Goal: Task Accomplishment & Management: Use online tool/utility

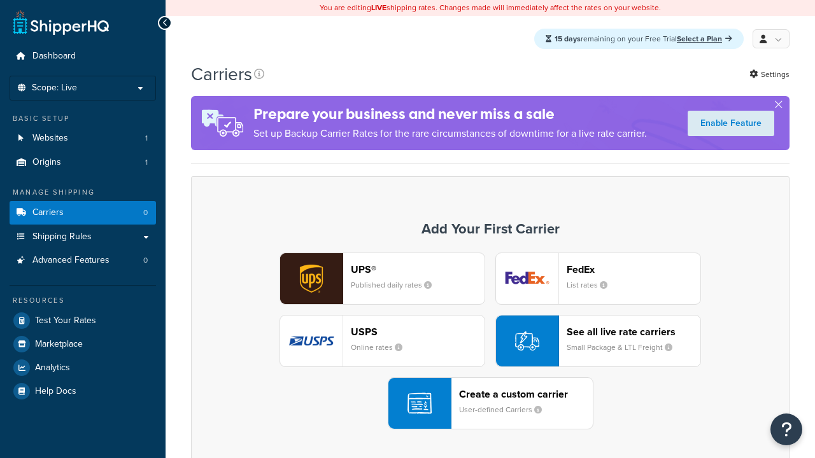
click at [490, 404] on div "Create a custom carrier User-defined Carriers" at bounding box center [526, 403] width 134 height 31
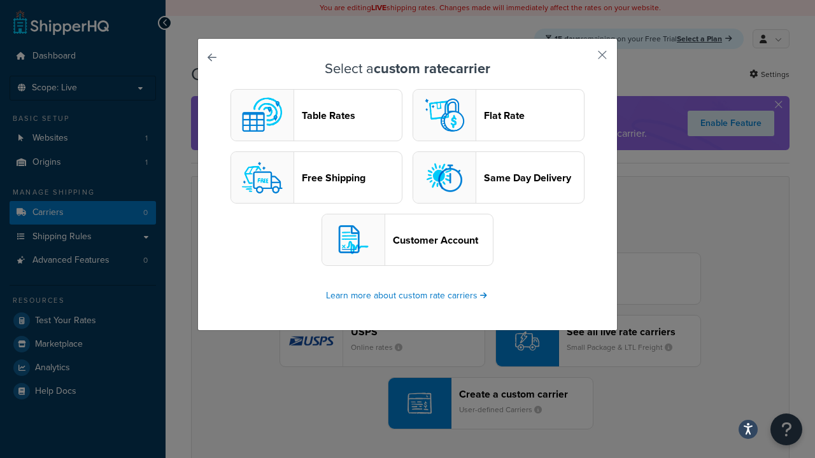
click at [316, 116] on header "Table Rates" at bounding box center [352, 115] width 100 height 12
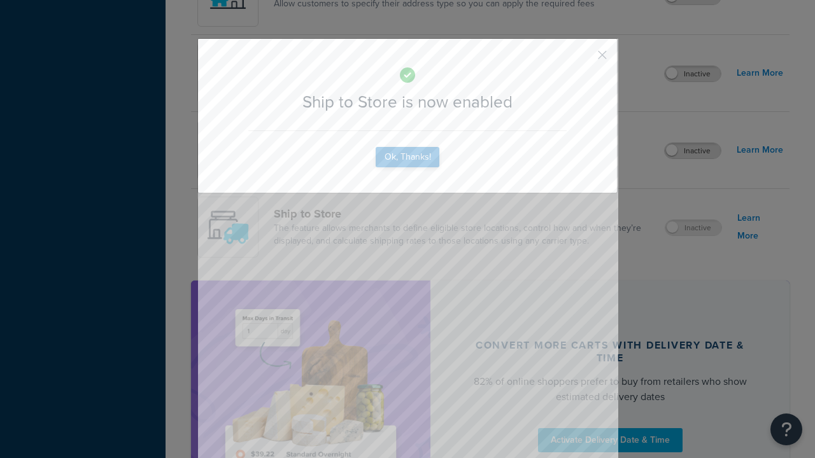
click at [407, 167] on button "Ok, Thanks!" at bounding box center [408, 157] width 64 height 20
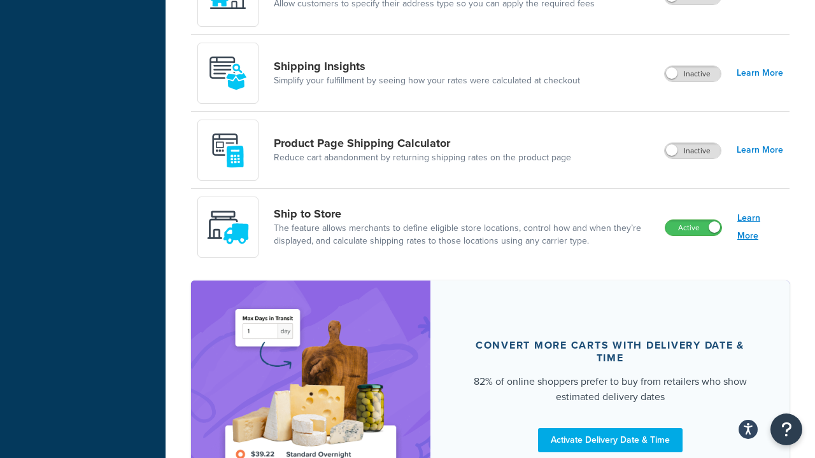
click at [760, 228] on link "Learn More" at bounding box center [760, 227] width 46 height 36
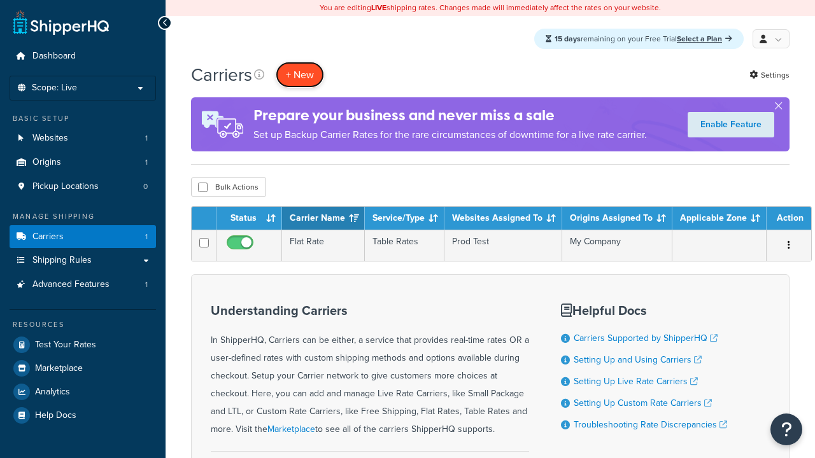
click at [300, 75] on button "+ New" at bounding box center [300, 75] width 48 height 26
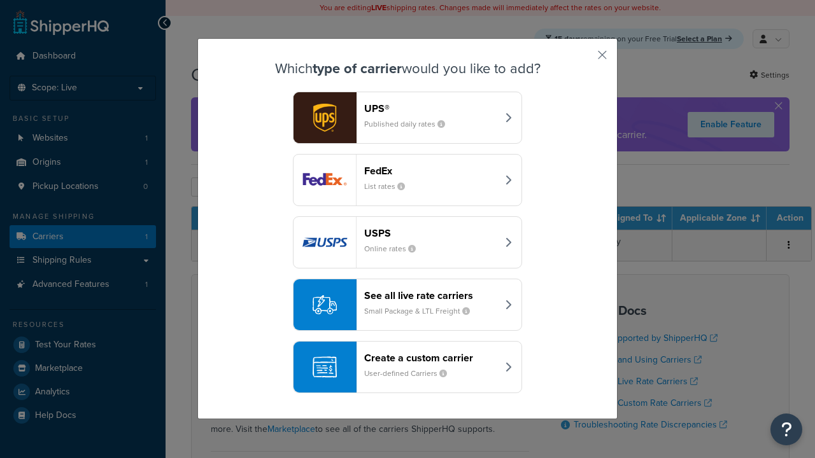
click at [407, 368] on div "Create a custom carrier User-defined Carriers" at bounding box center [430, 367] width 133 height 31
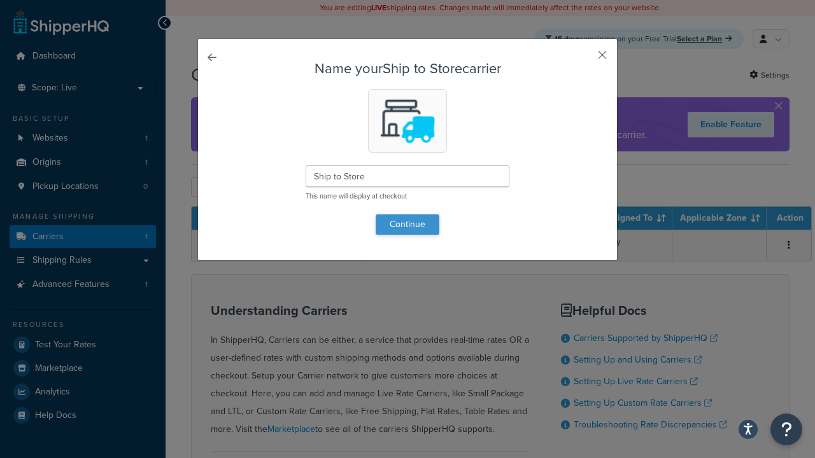
type input "Ship to Store"
click at [407, 224] on button "Continue" at bounding box center [408, 225] width 64 height 20
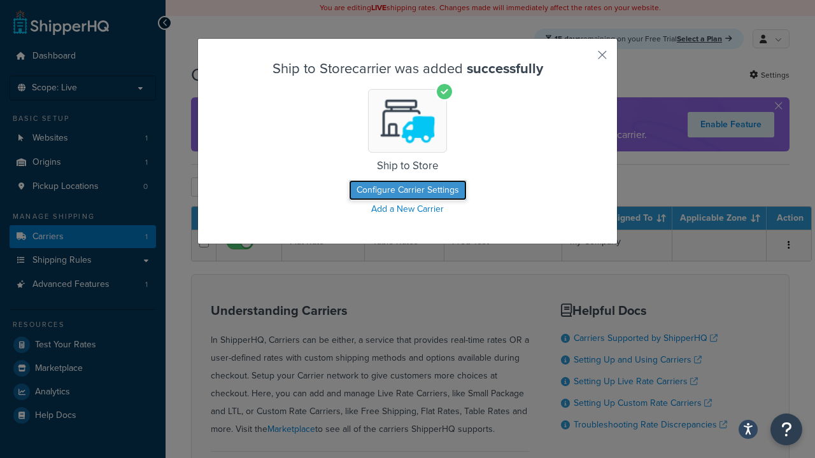
click at [407, 191] on button "Configure Carrier Settings" at bounding box center [408, 190] width 118 height 20
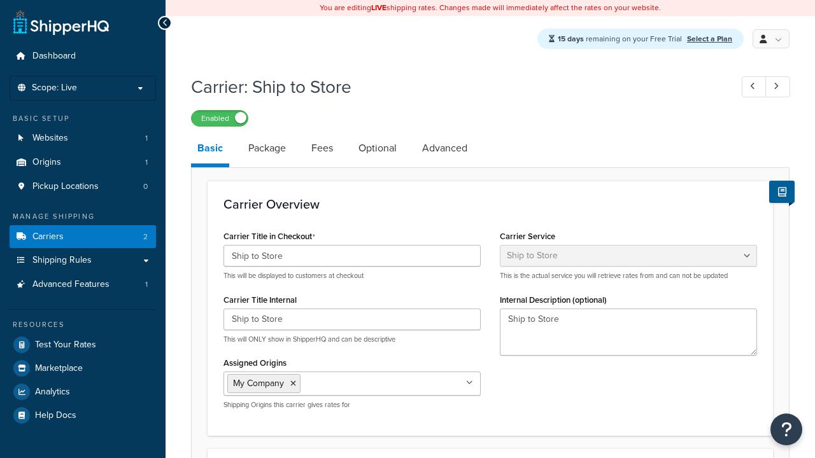
select select "shipToStore"
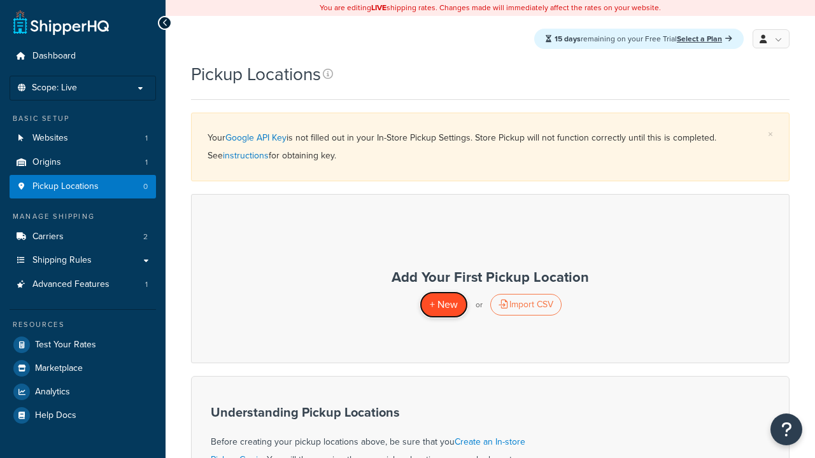
click at [443, 305] on span "+ New" at bounding box center [444, 304] width 28 height 15
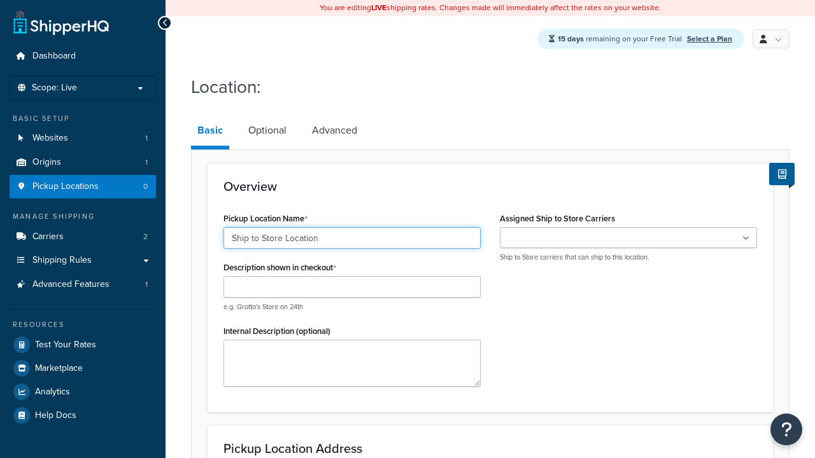
type input "Ship to Store Location"
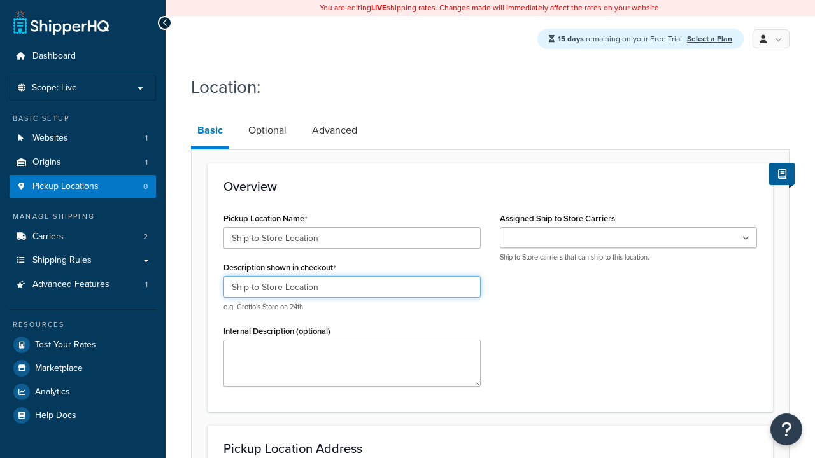
type input "Ship to Store Location"
click at [628, 239] on ul at bounding box center [628, 237] width 257 height 21
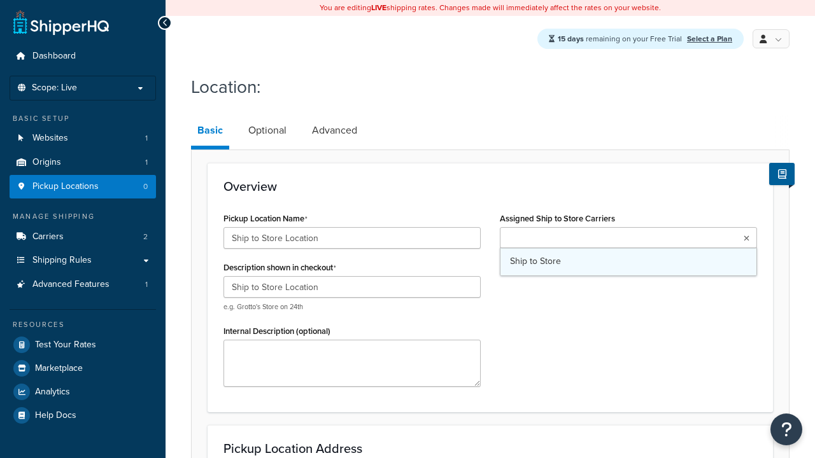
type input "2556 Bark Wood Road"
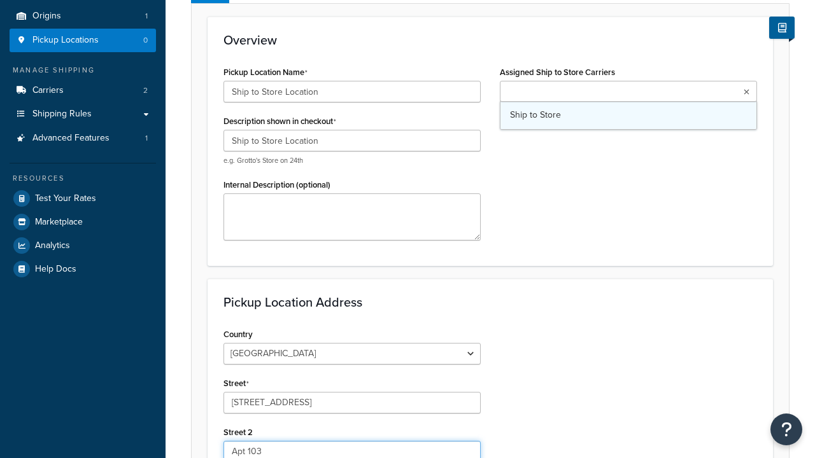
type input "Apt 103"
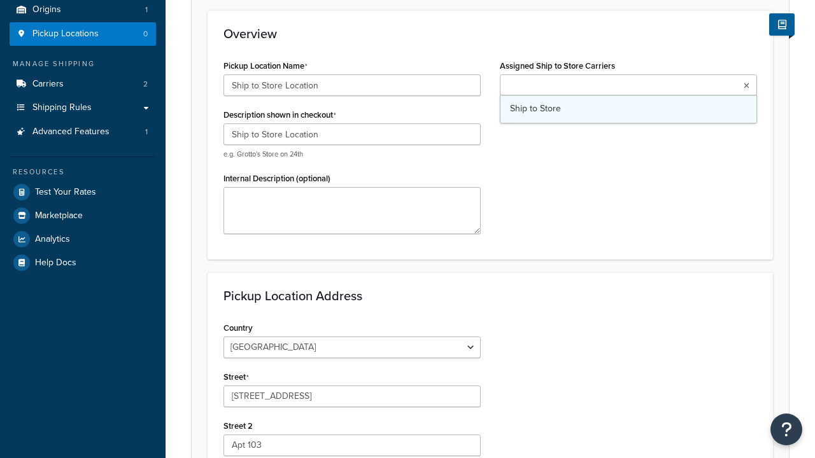
type input "Schaumburg"
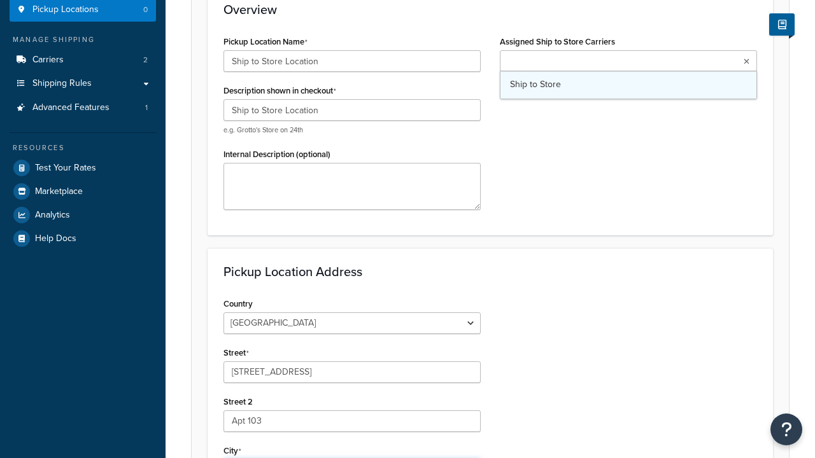
select select "13"
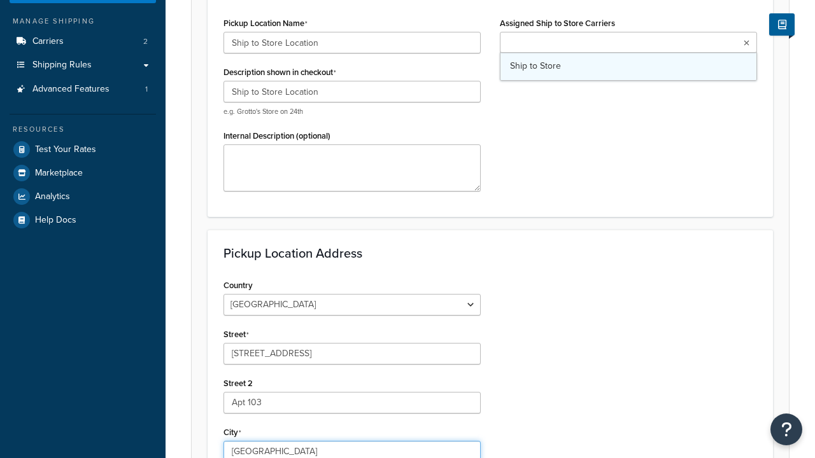
type input "Schaumburg"
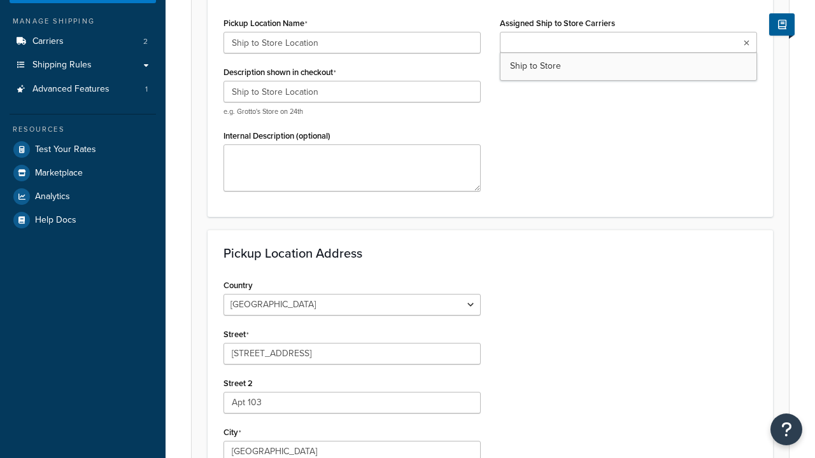
type input "60173"
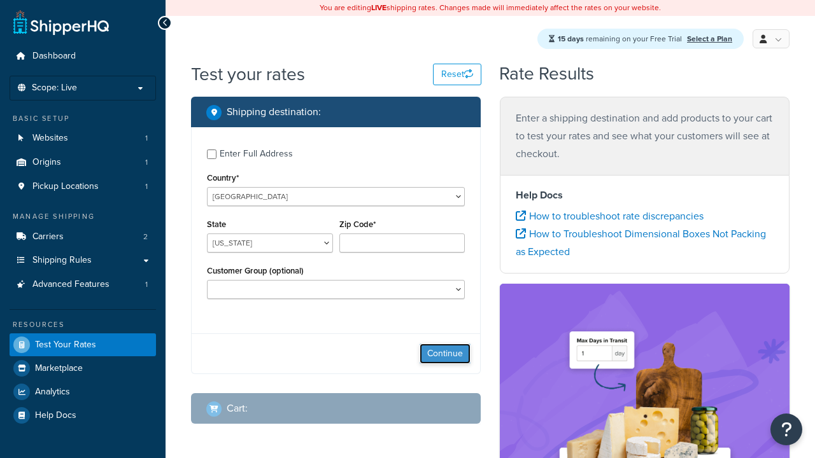
click at [445, 356] on button "Continue" at bounding box center [444, 354] width 51 height 20
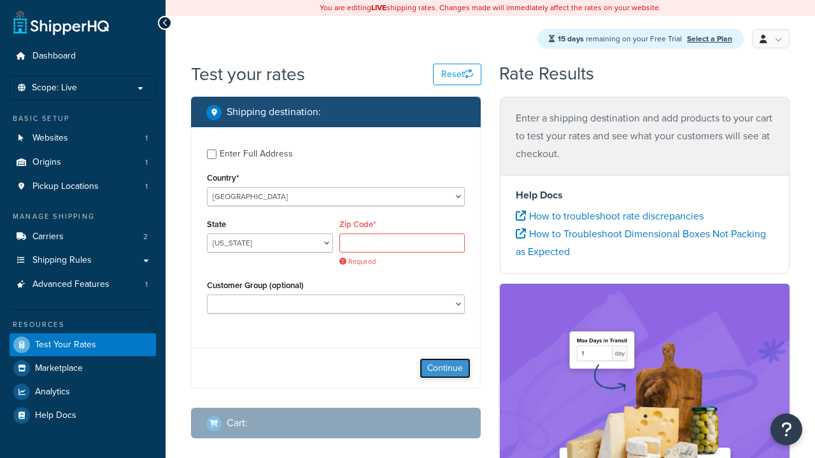
select select "IL"
type input "60173"
click at [445, 358] on button "Continue" at bounding box center [444, 368] width 51 height 20
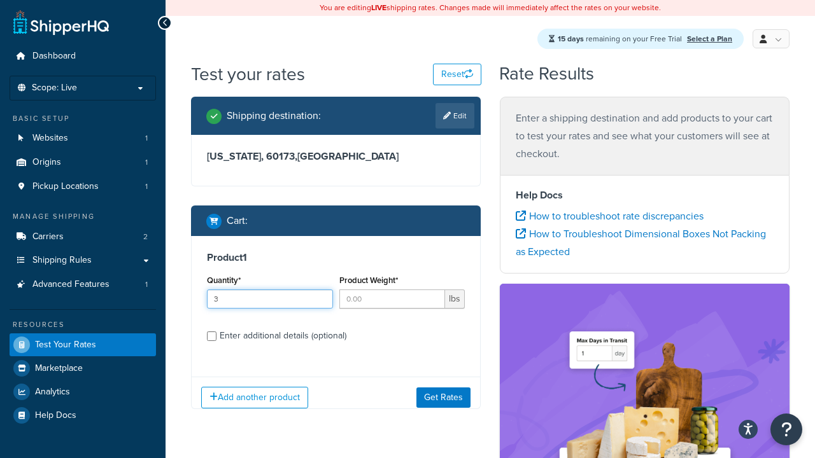
type input "3"
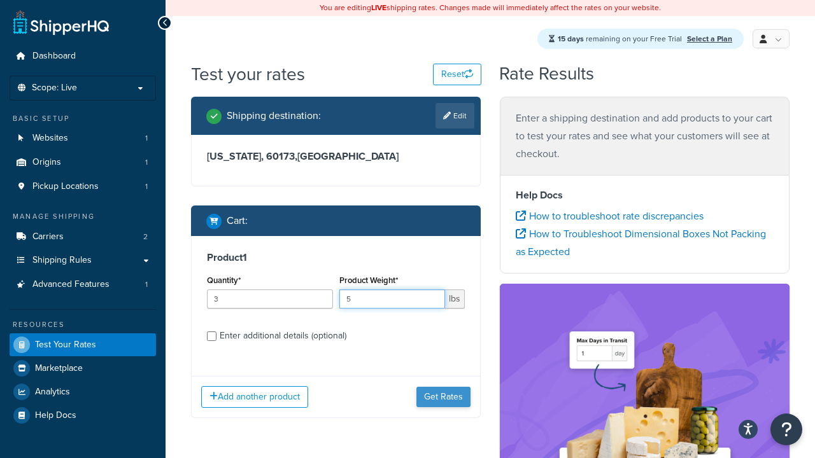
type input "5"
click at [444, 387] on button "Get Rates" at bounding box center [443, 397] width 54 height 20
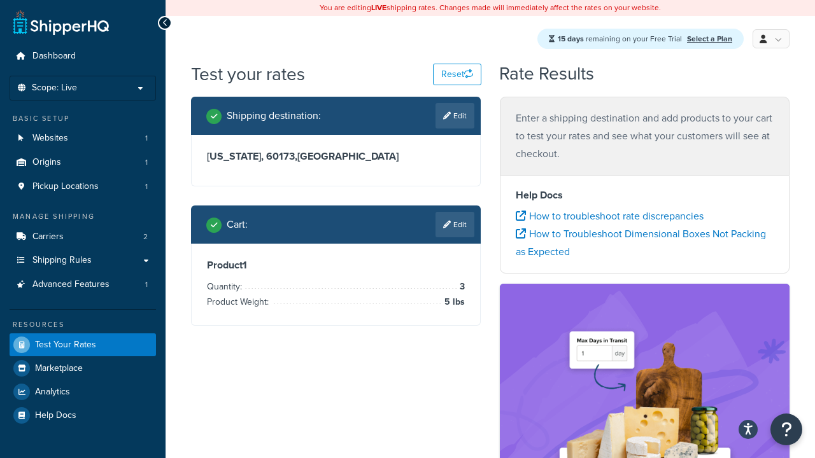
scroll to position [169, 0]
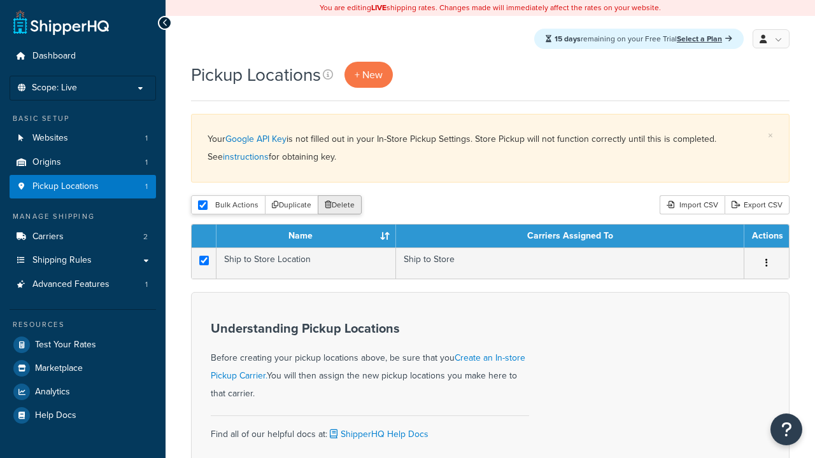
click at [339, 206] on button "Delete" at bounding box center [340, 204] width 44 height 19
